Goal: Task Accomplishment & Management: Use online tool/utility

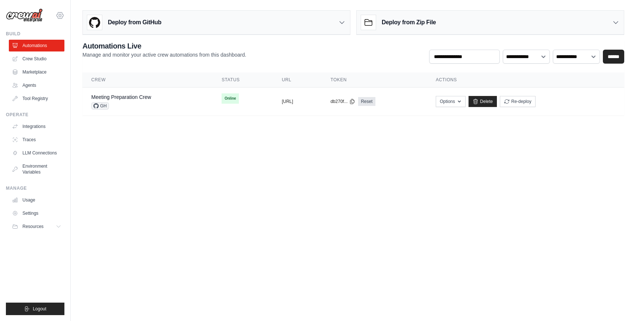
click at [60, 11] on icon at bounding box center [60, 15] width 9 height 9
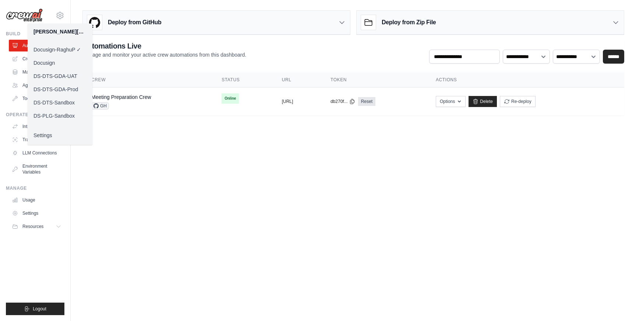
click at [59, 88] on link "DS-DTS-GDA-Prod" at bounding box center [60, 89] width 65 height 13
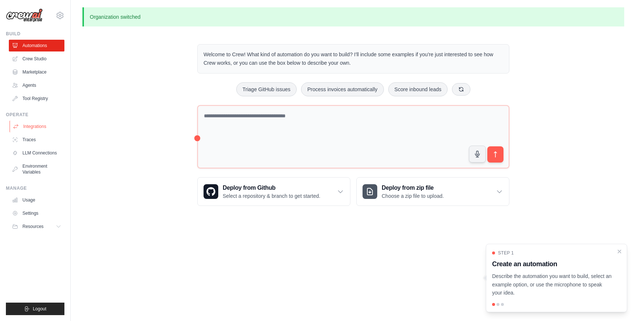
click at [46, 123] on link "Integrations" at bounding box center [38, 127] width 56 height 12
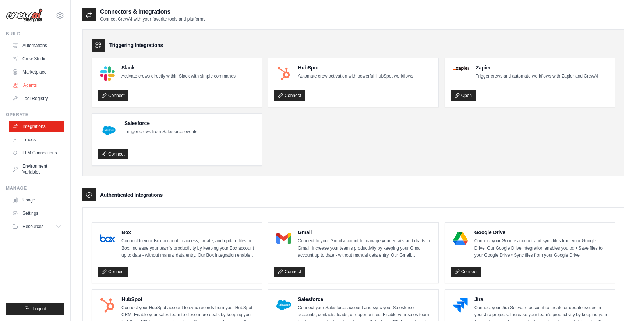
click at [43, 85] on link "Agents" at bounding box center [38, 85] width 56 height 12
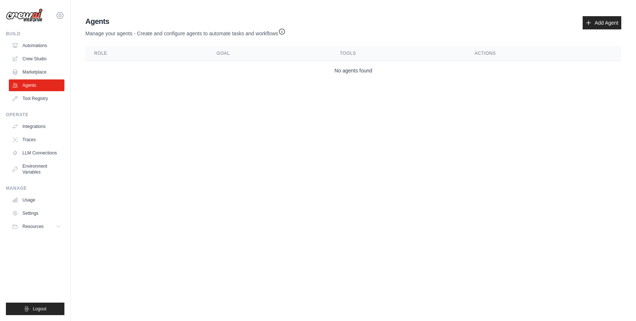
click at [61, 16] on icon at bounding box center [60, 15] width 9 height 9
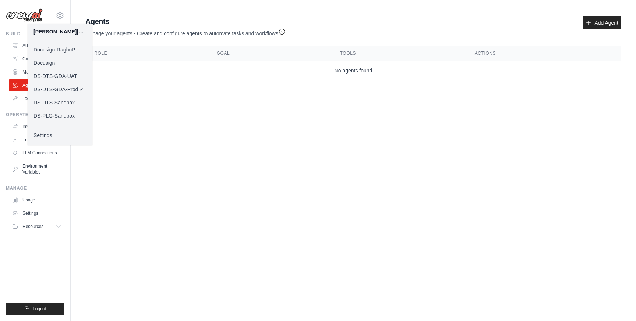
click at [68, 74] on link "DS-DTS-GDA-UAT" at bounding box center [60, 76] width 65 height 13
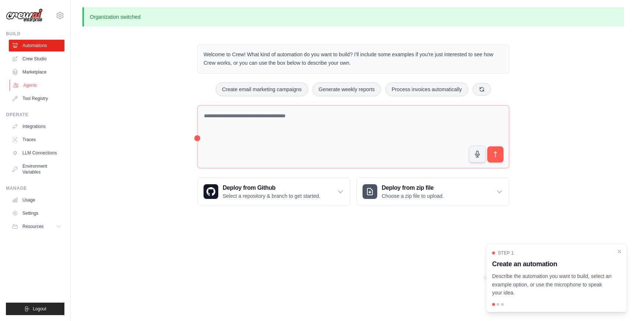
click at [34, 85] on link "Agents" at bounding box center [38, 85] width 56 height 12
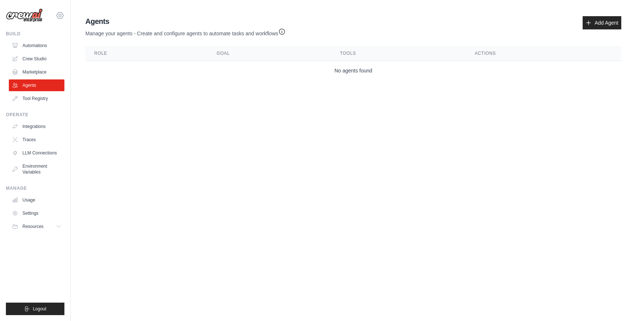
click at [64, 12] on div "[PERSON_NAME][EMAIL_ADDRESS][DOMAIN_NAME] Docusign-RaghuP Docusign DS-DTS-GDA-U…" at bounding box center [35, 160] width 71 height 321
click at [61, 14] on icon at bounding box center [60, 15] width 9 height 9
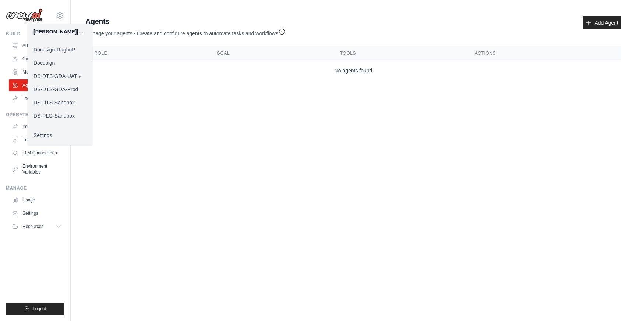
click at [48, 61] on link "Docusign" at bounding box center [60, 62] width 65 height 13
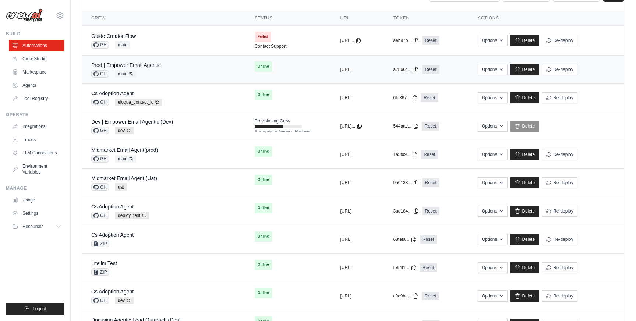
scroll to position [93, 0]
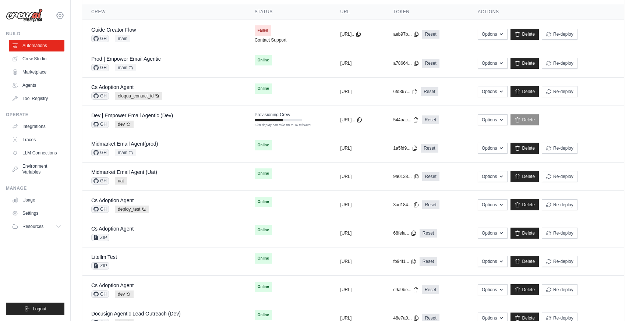
click at [61, 17] on icon at bounding box center [60, 15] width 9 height 9
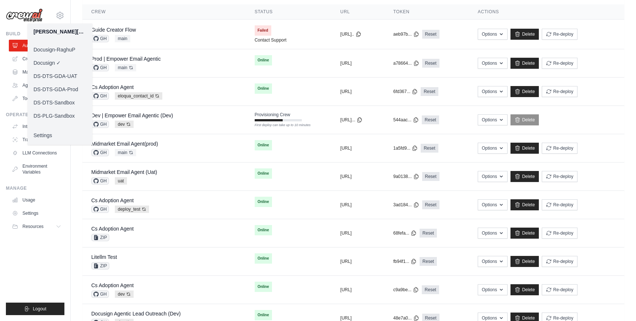
click at [57, 47] on link "Docusign-RaghuP" at bounding box center [60, 49] width 65 height 13
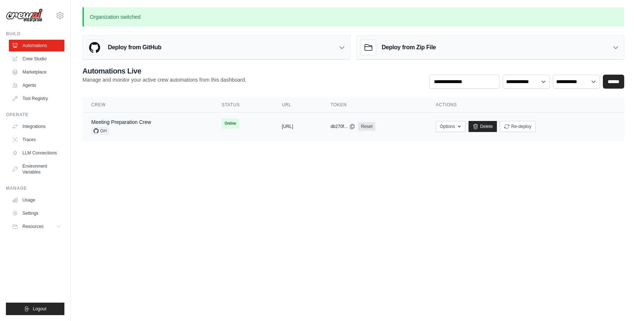
click at [152, 125] on div "Meeting Preparation Crew GH" at bounding box center [147, 126] width 113 height 16
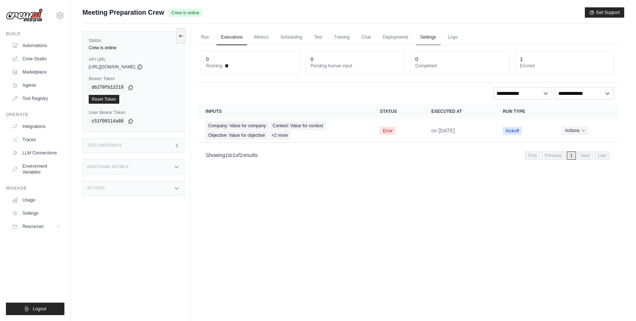
click at [425, 36] on link "Settings" at bounding box center [428, 37] width 25 height 15
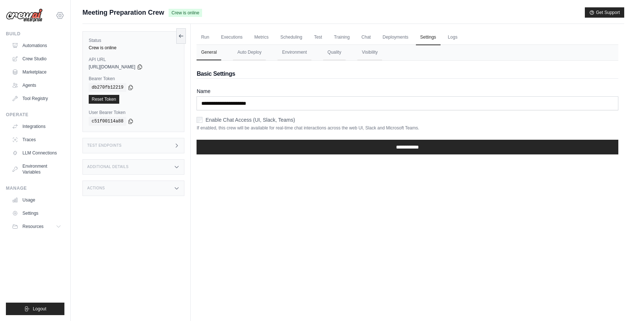
click at [60, 14] on icon at bounding box center [60, 15] width 9 height 9
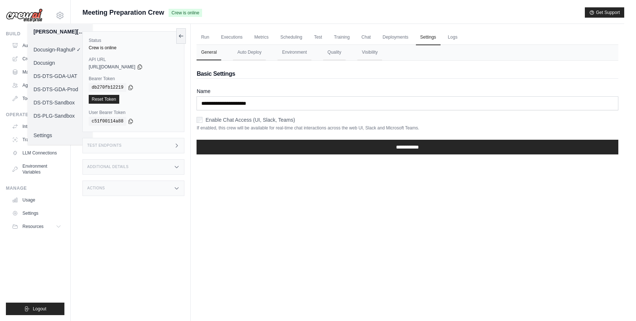
click at [51, 102] on link "DS-DTS-Sandbox" at bounding box center [60, 102] width 65 height 13
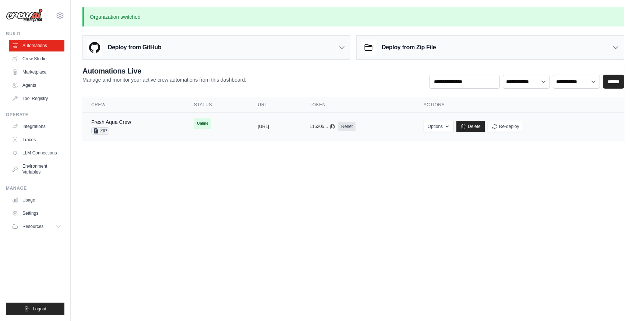
click at [140, 128] on div "Fresh Aqua Crew ZIP" at bounding box center [133, 126] width 85 height 16
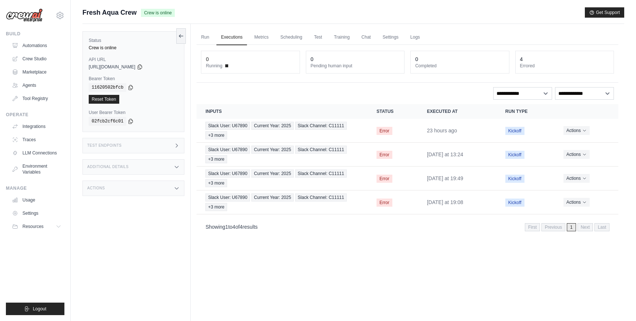
click at [124, 13] on span "Fresh Aqua Crew" at bounding box center [109, 12] width 54 height 10
